Goal: Find specific page/section: Find specific page/section

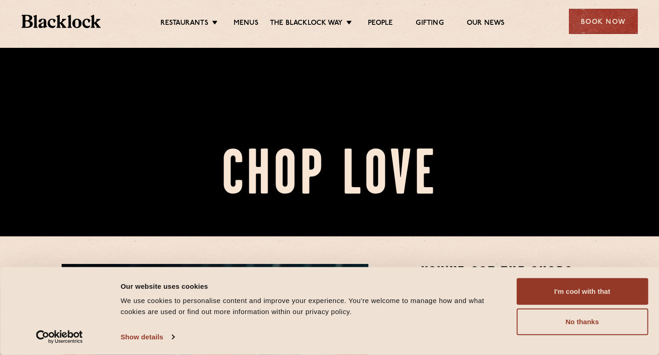
scroll to position [125, 0]
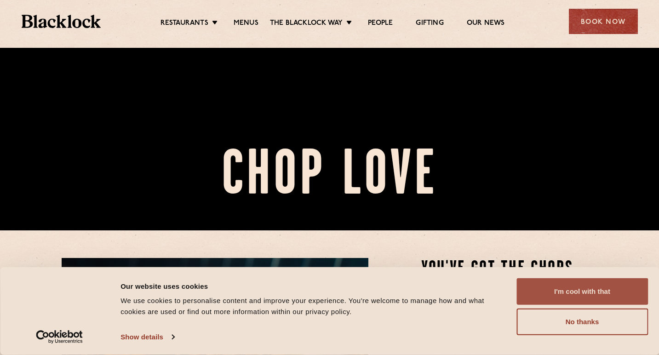
click at [588, 298] on button "I'm cool with that" at bounding box center [583, 291] width 132 height 27
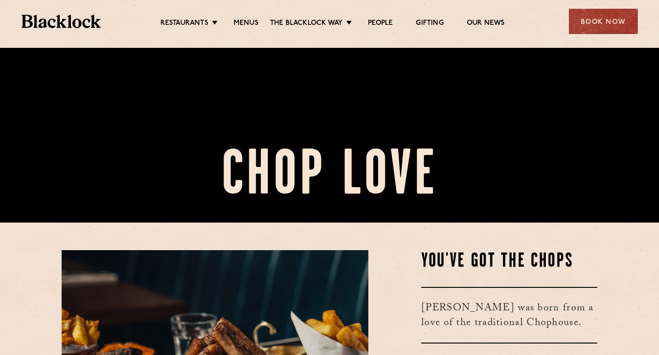
scroll to position [22, 0]
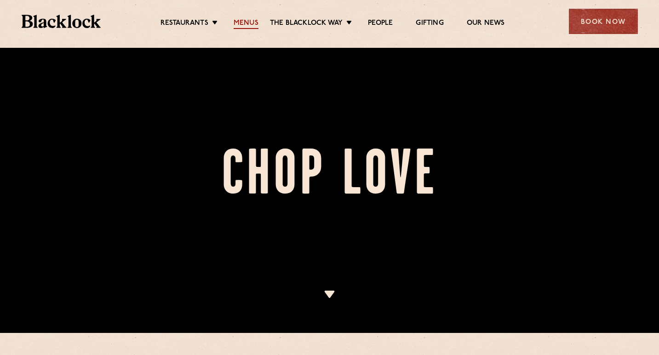
click at [248, 23] on link "Menus" at bounding box center [246, 24] width 25 height 10
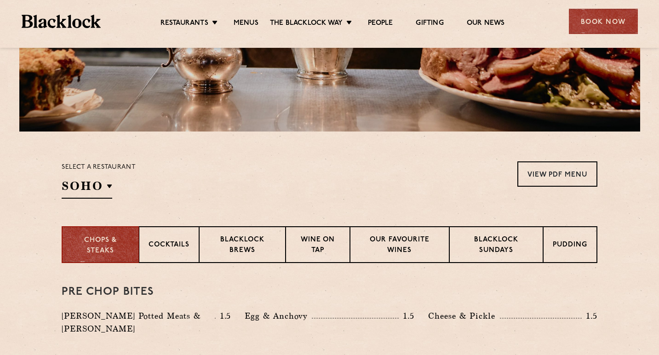
scroll to position [203, 0]
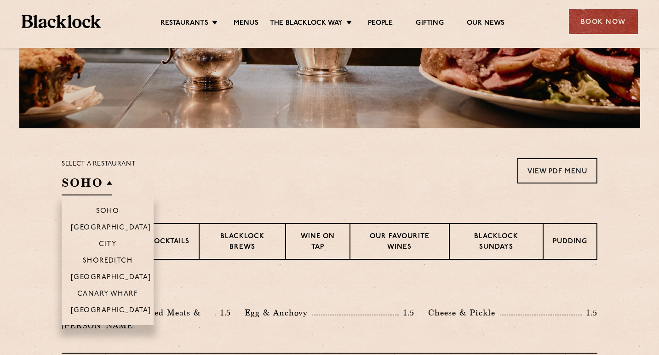
click at [107, 184] on h2 "SOHO" at bounding box center [87, 185] width 51 height 21
click at [109, 258] on p "Shoreditch" at bounding box center [108, 261] width 50 height 9
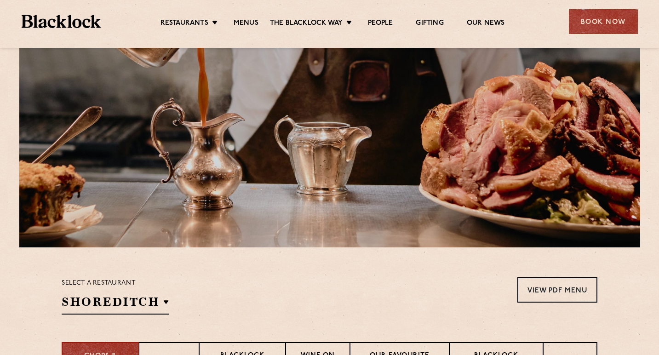
scroll to position [77, 0]
